Goal: Information Seeking & Learning: Learn about a topic

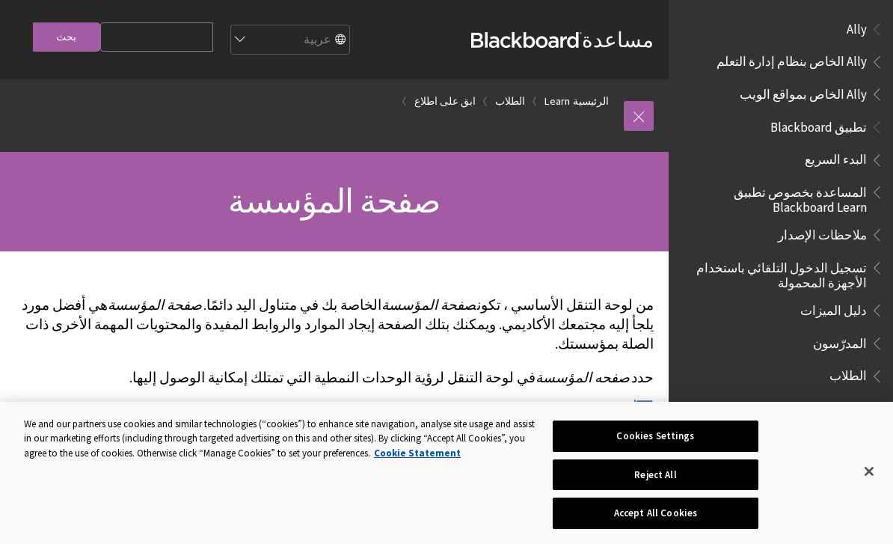
scroll to position [1247, 0]
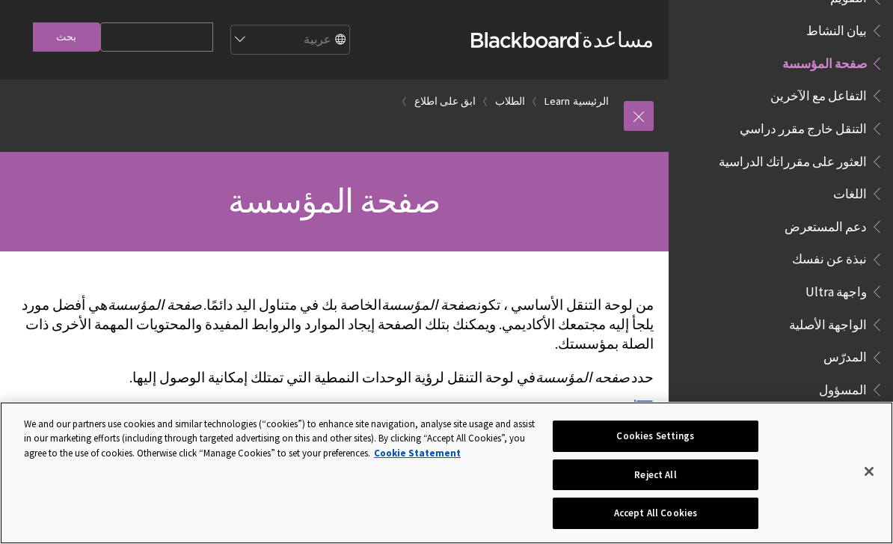
click at [870, 465] on button "Close" at bounding box center [869, 471] width 33 height 33
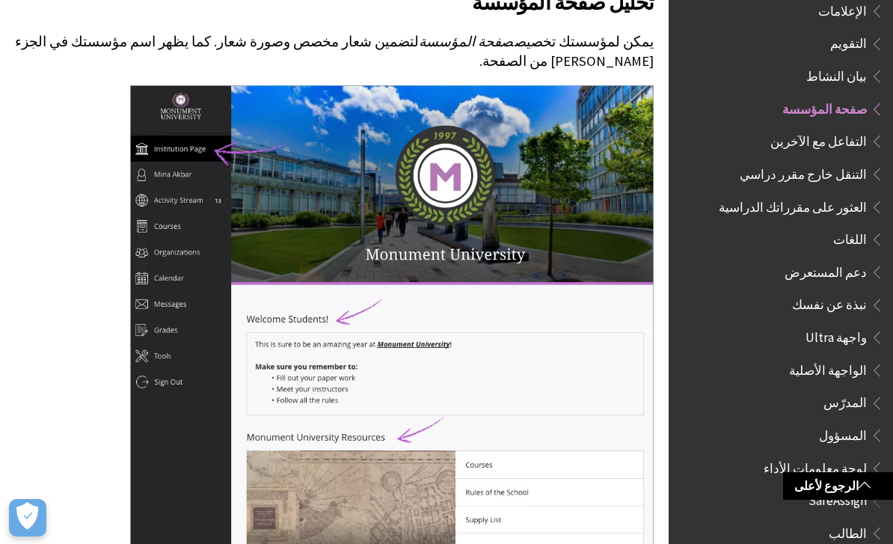
scroll to position [468, 0]
click at [870, 227] on span "Book outline for Blackboard Learn Help" at bounding box center [875, 236] width 16 height 19
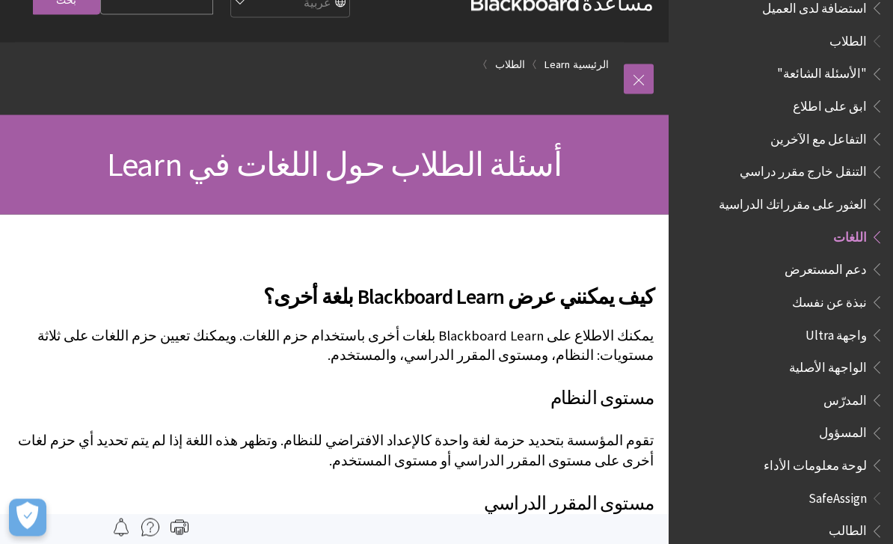
scroll to position [40, 0]
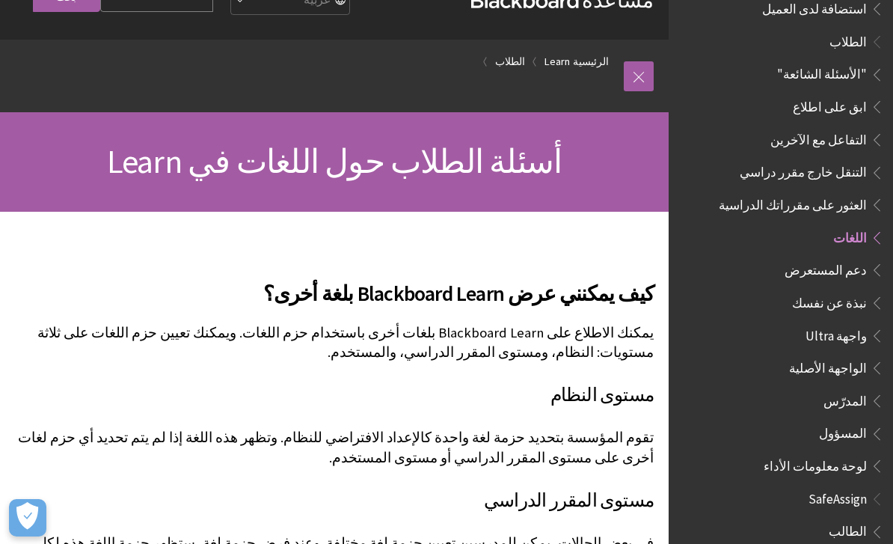
click at [108, 432] on p "تقوم المؤسسة بتحديد حزمة لغة واحدة كالإعداد الافتراضي للنظام. وتظهر هذه اللغة إ…" at bounding box center [334, 447] width 639 height 39
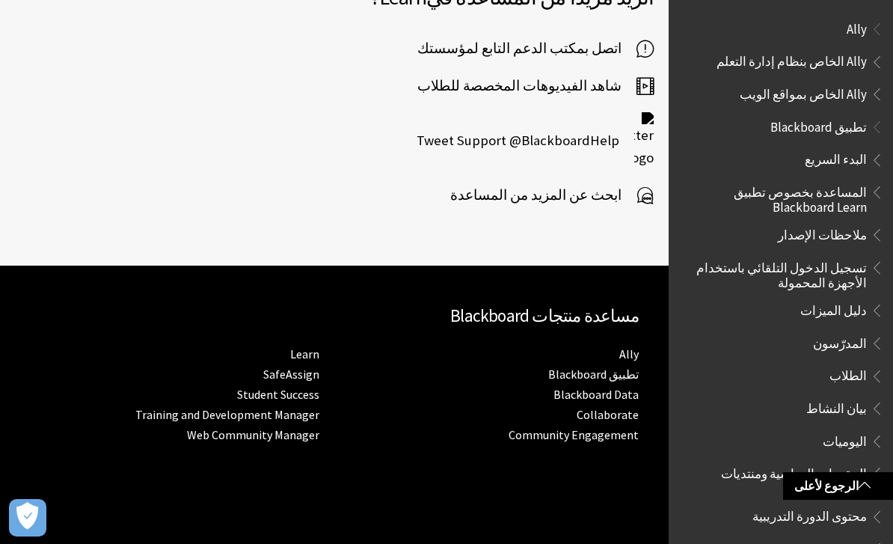
scroll to position [1676, 0]
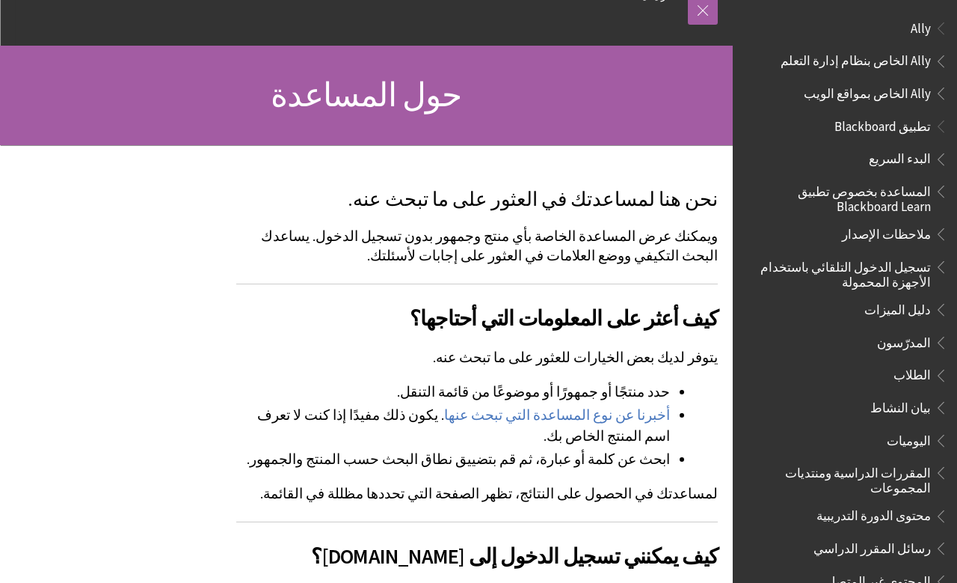
scroll to position [106, 0]
click at [637, 415] on link "أخبرنا عن نوع المساعدة التي تبحث عنها" at bounding box center [557, 415] width 226 height 18
